Goal: Task Accomplishment & Management: Use online tool/utility

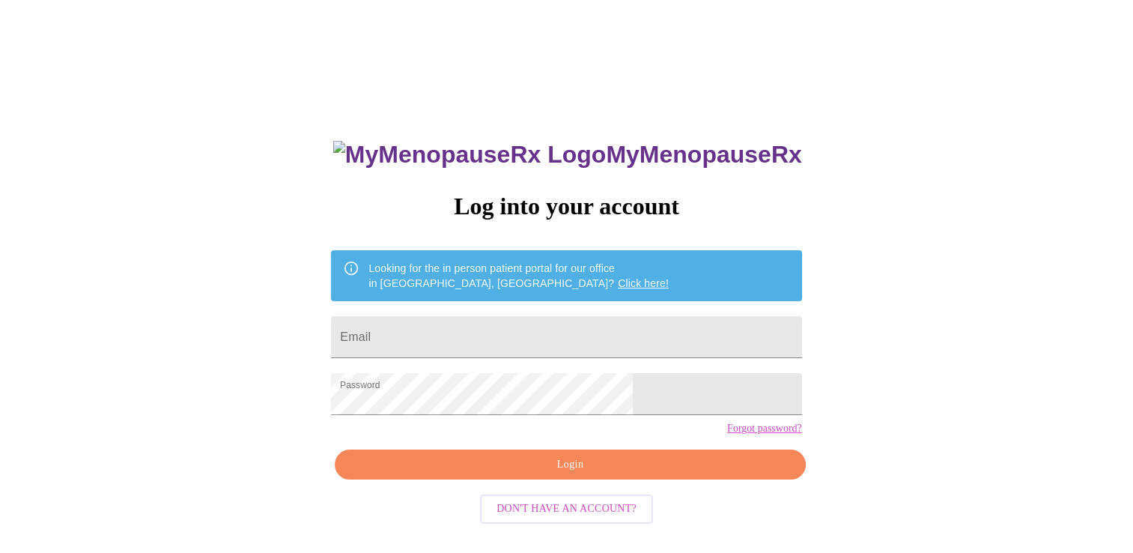
click at [601, 474] on span "Login" at bounding box center [570, 464] width 436 height 19
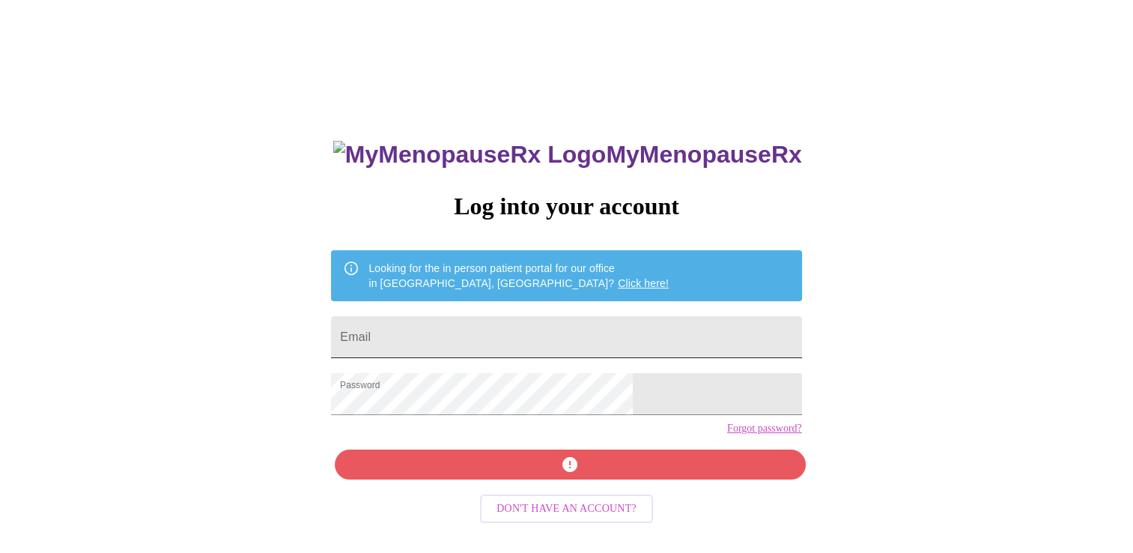
click at [491, 332] on input "Email" at bounding box center [566, 337] width 470 height 42
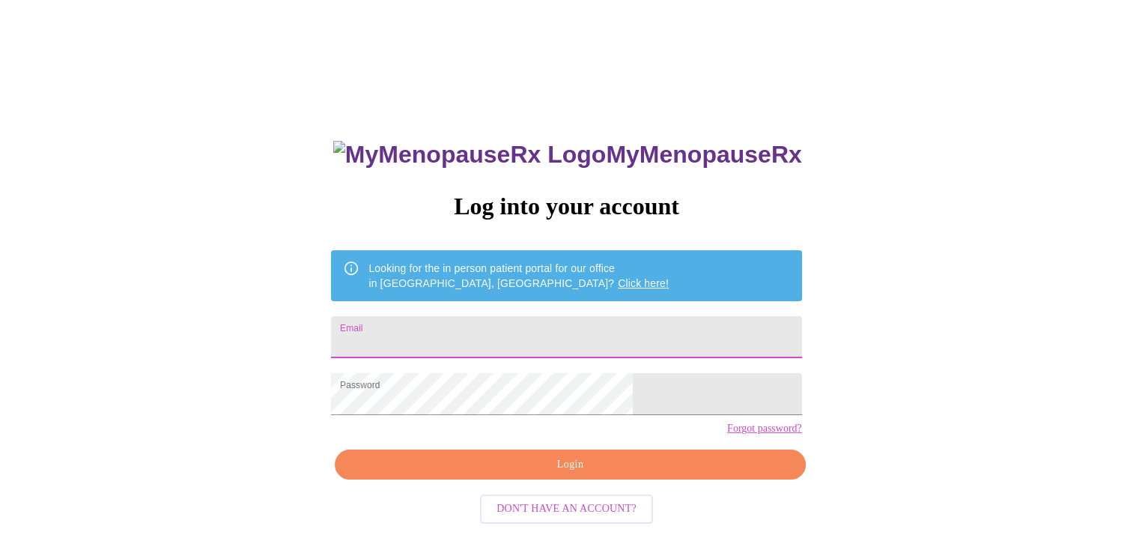
type input "Kermie1120@aol.com"
click at [557, 474] on span "Login" at bounding box center [570, 464] width 436 height 19
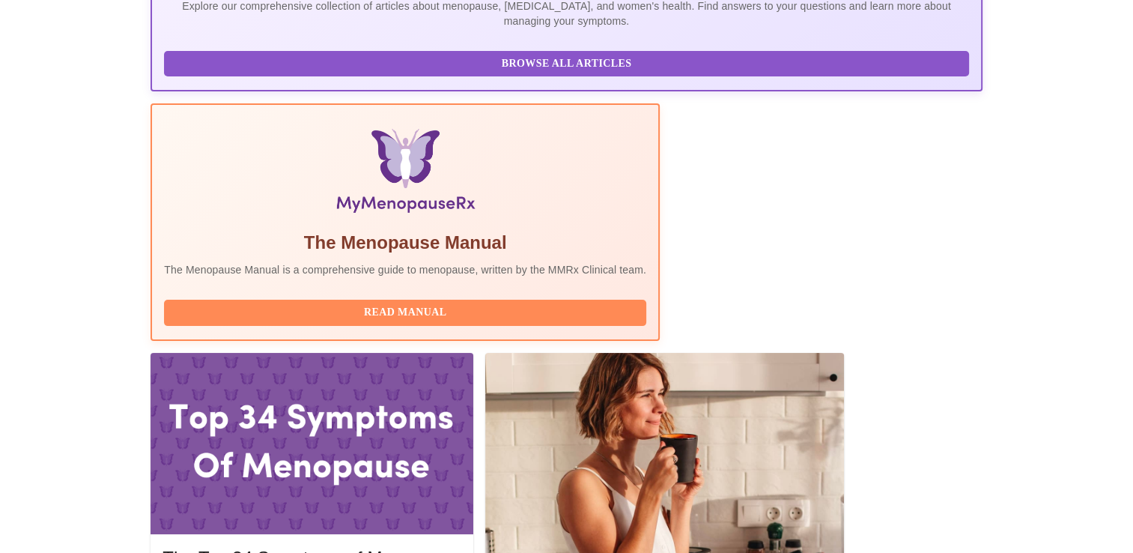
scroll to position [379, 0]
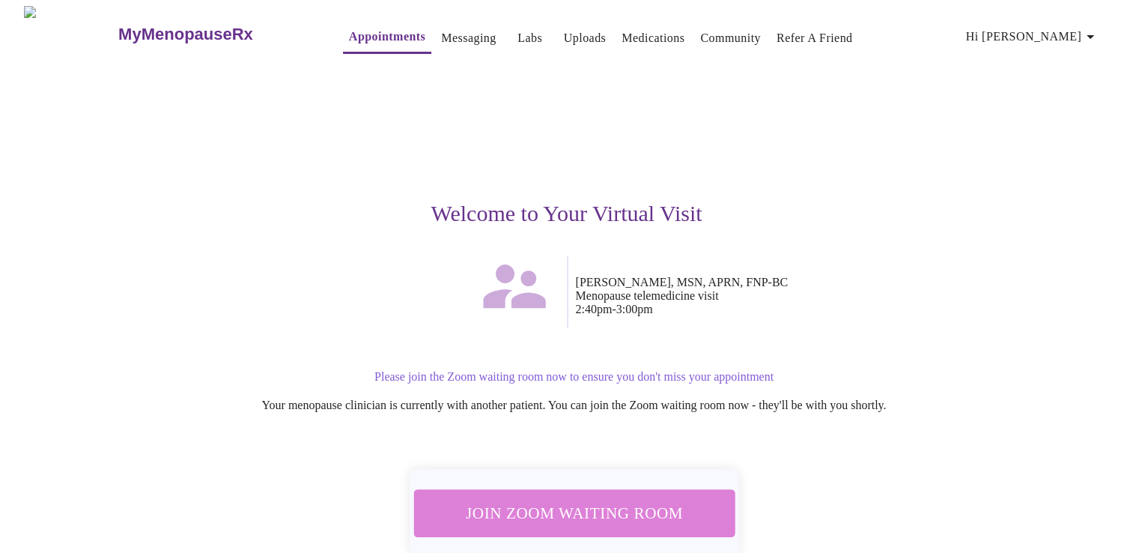
click at [622, 505] on span "Join Zoom Waiting Room" at bounding box center [574, 513] width 282 height 28
